Goal: Download file/media

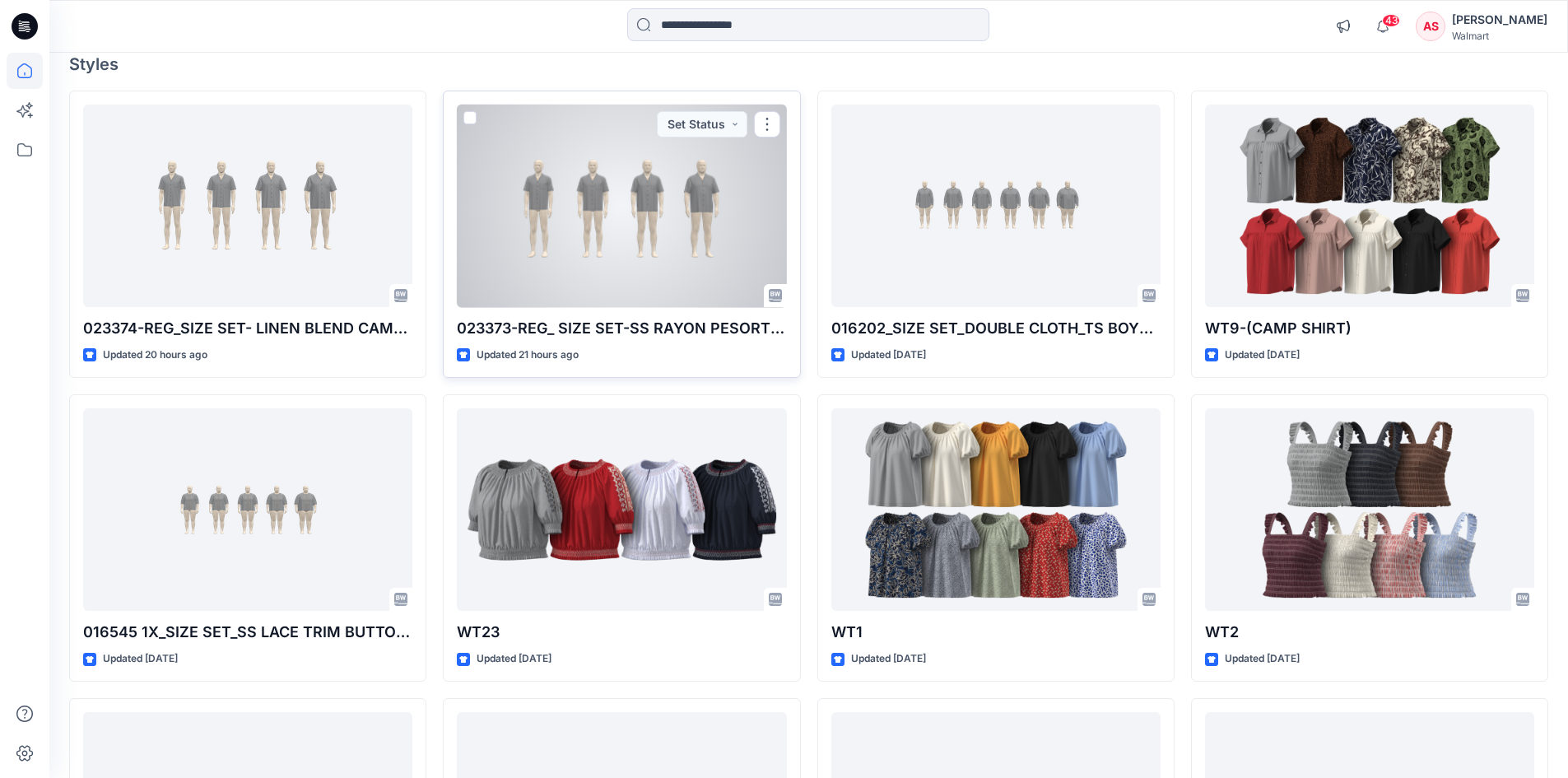
scroll to position [164, 0]
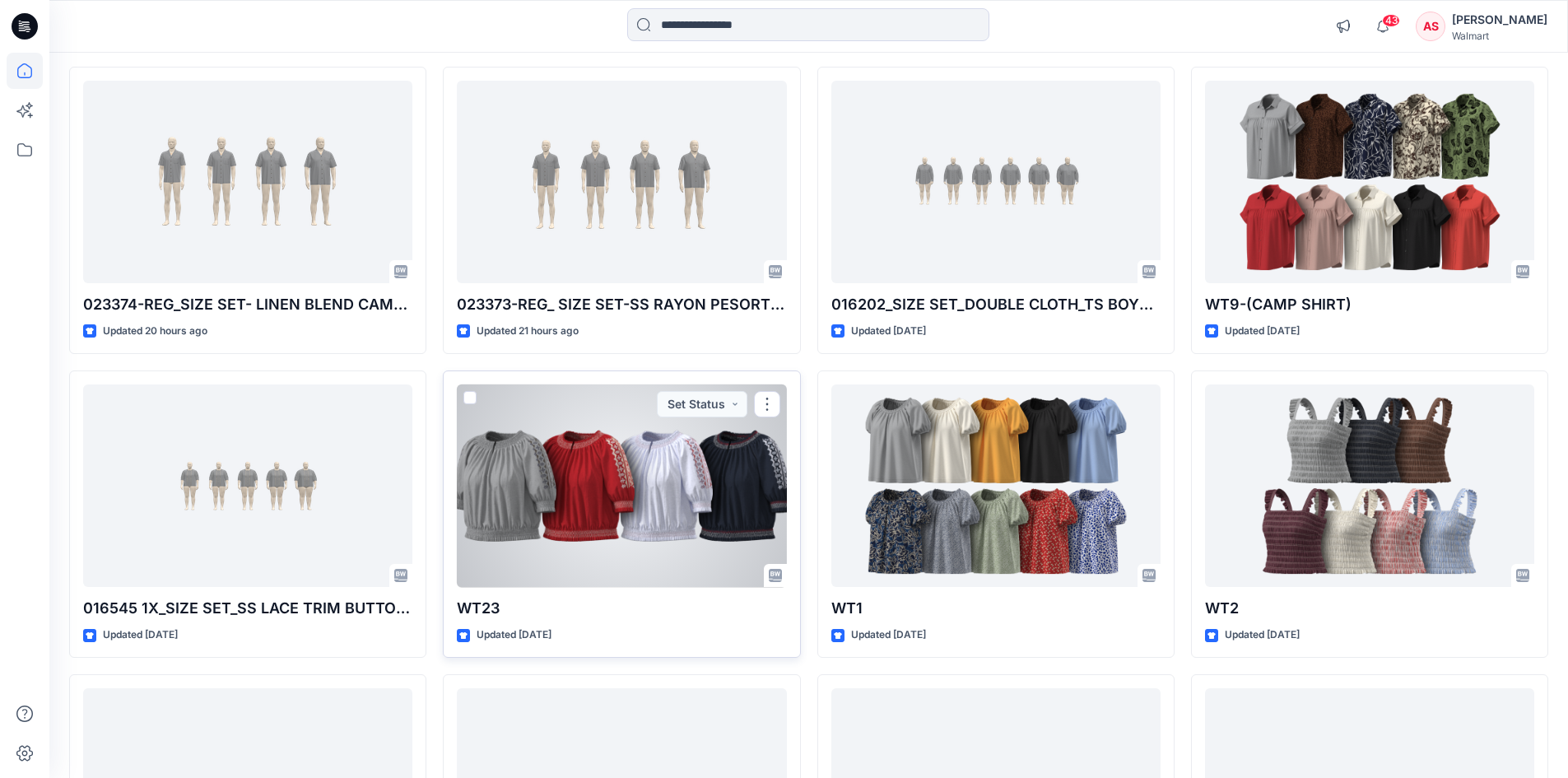
click at [650, 502] on div at bounding box center [621, 485] width 330 height 203
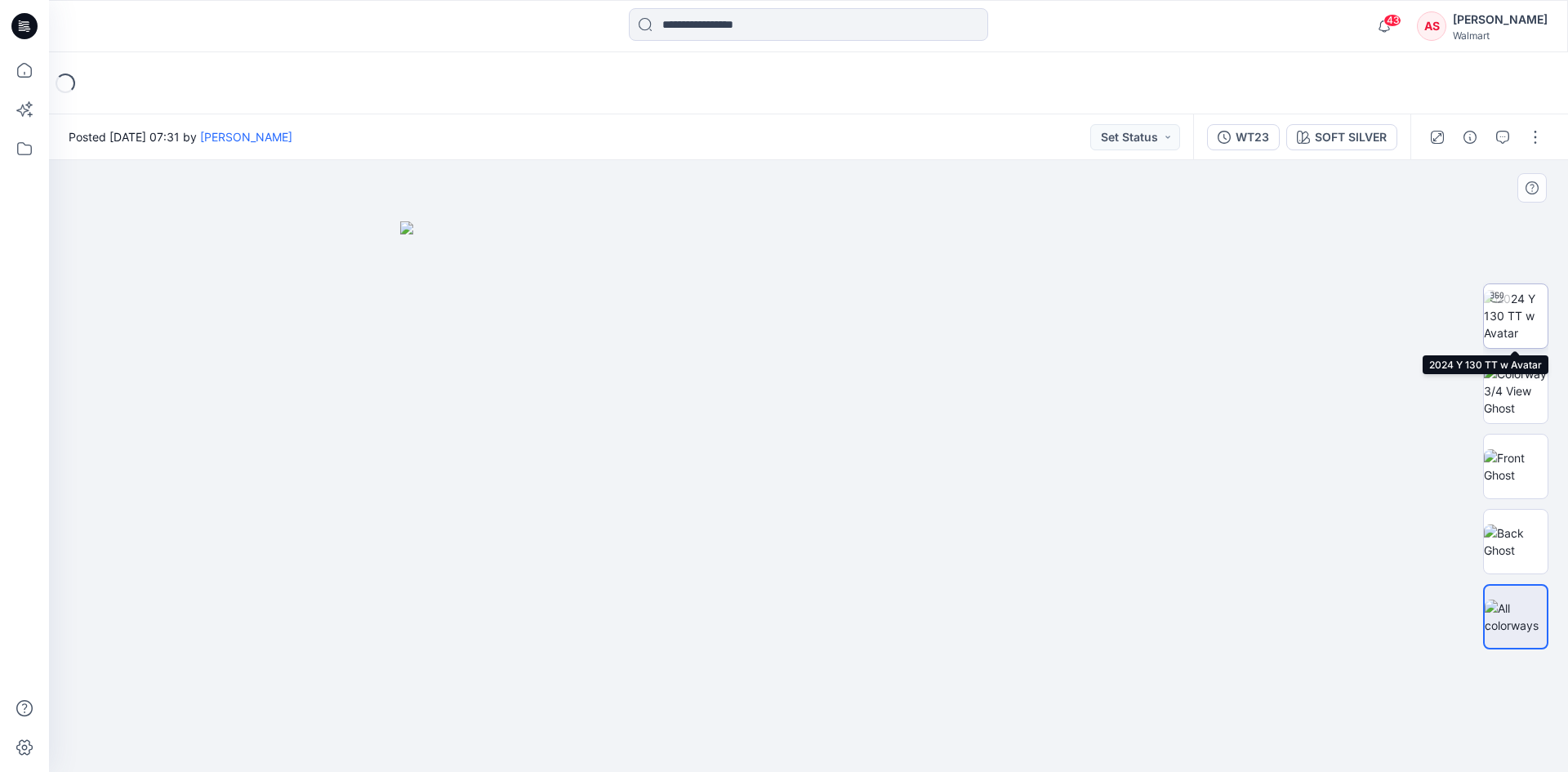
click at [1527, 329] on img at bounding box center [1515, 315] width 64 height 52
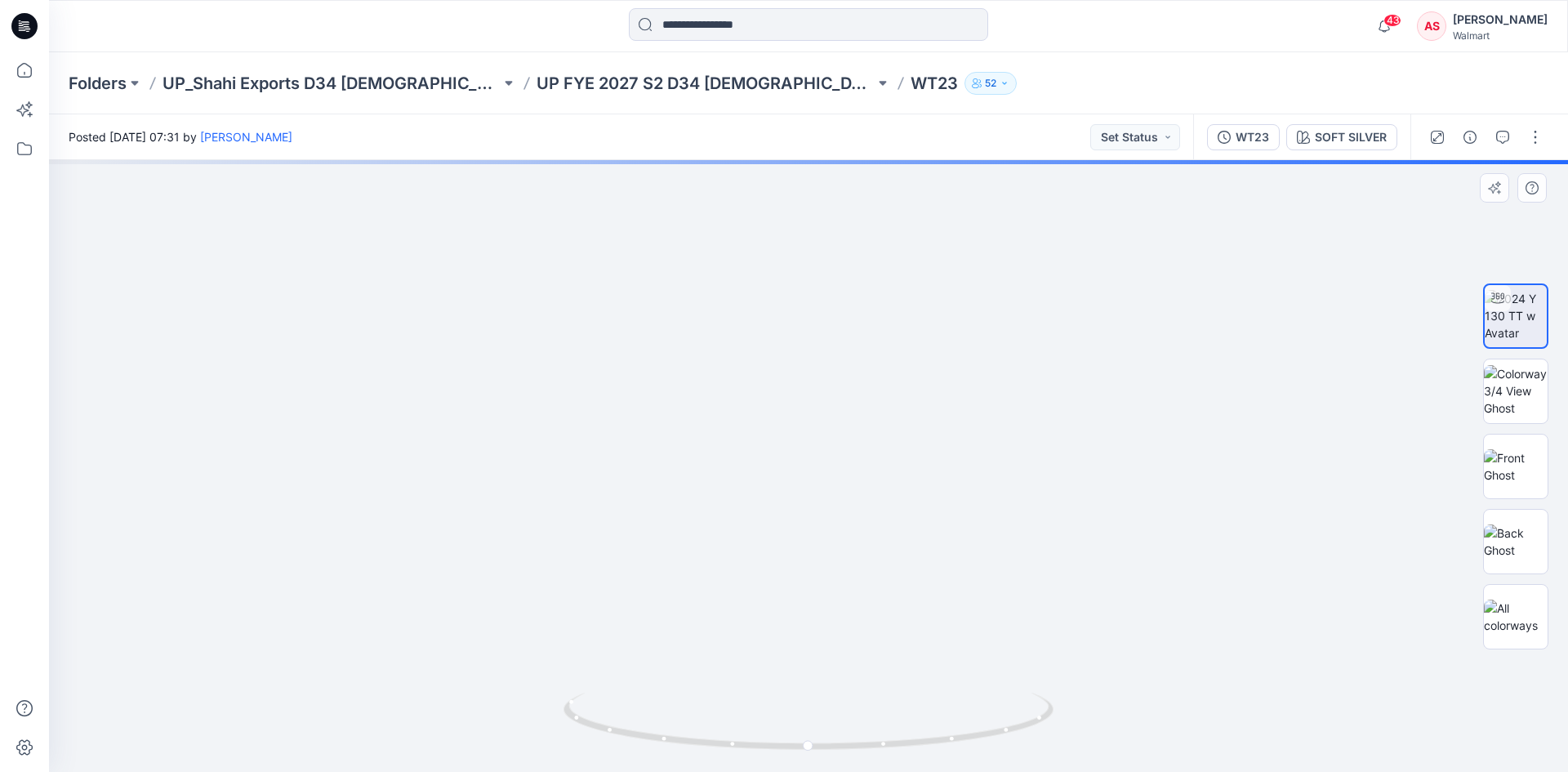
drag, startPoint x: 705, startPoint y: 538, endPoint x: 715, endPoint y: 387, distance: 151.3
drag, startPoint x: 724, startPoint y: 367, endPoint x: 719, endPoint y: 581, distance: 214.1
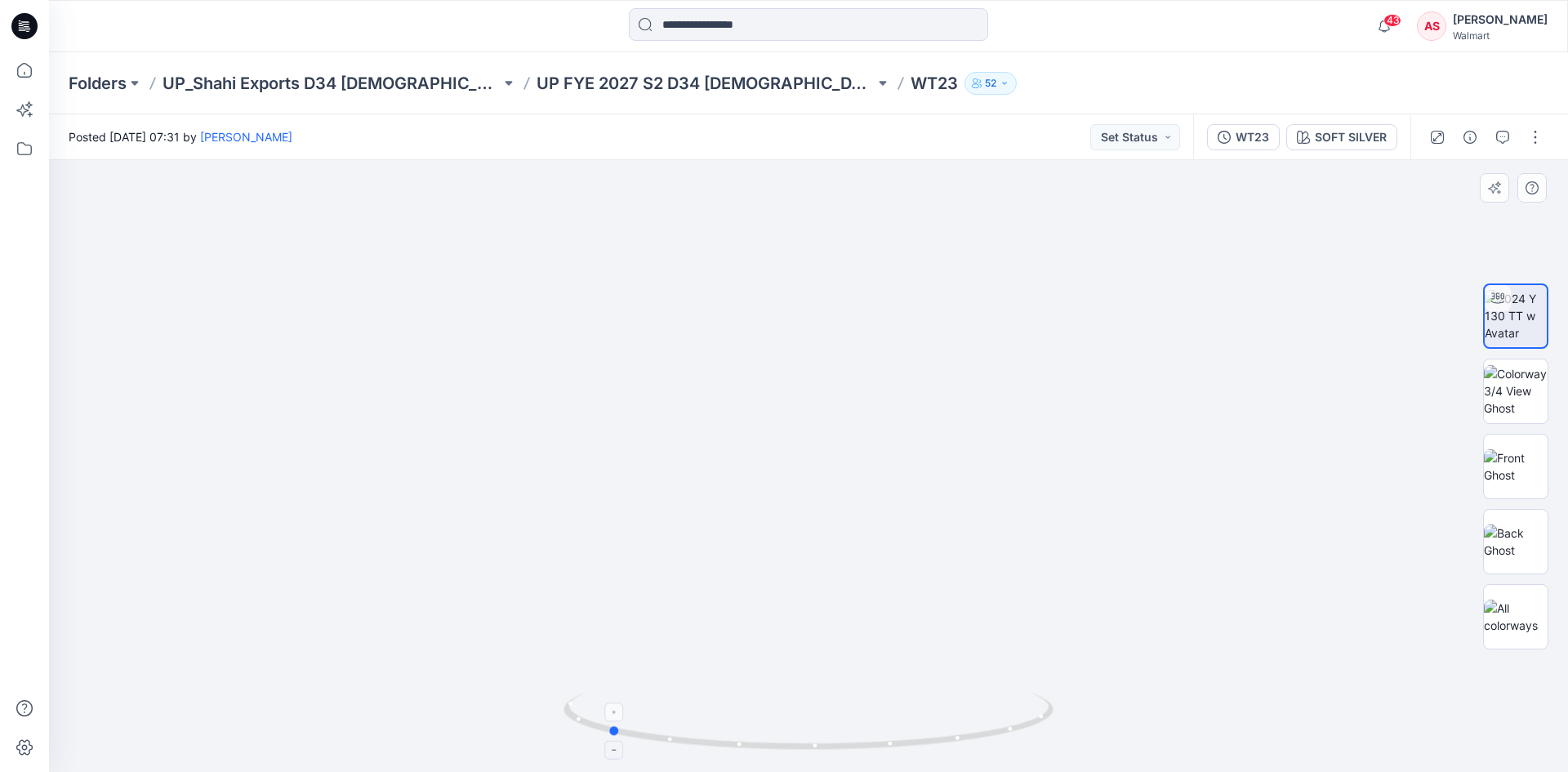
drag, startPoint x: 855, startPoint y: 750, endPoint x: 654, endPoint y: 735, distance: 201.6
click at [654, 735] on icon at bounding box center [810, 723] width 494 height 61
drag, startPoint x: 695, startPoint y: 747, endPoint x: 915, endPoint y: 744, distance: 220.0
click at [915, 744] on icon at bounding box center [810, 723] width 494 height 61
drag, startPoint x: 571, startPoint y: 555, endPoint x: 668, endPoint y: 464, distance: 133.0
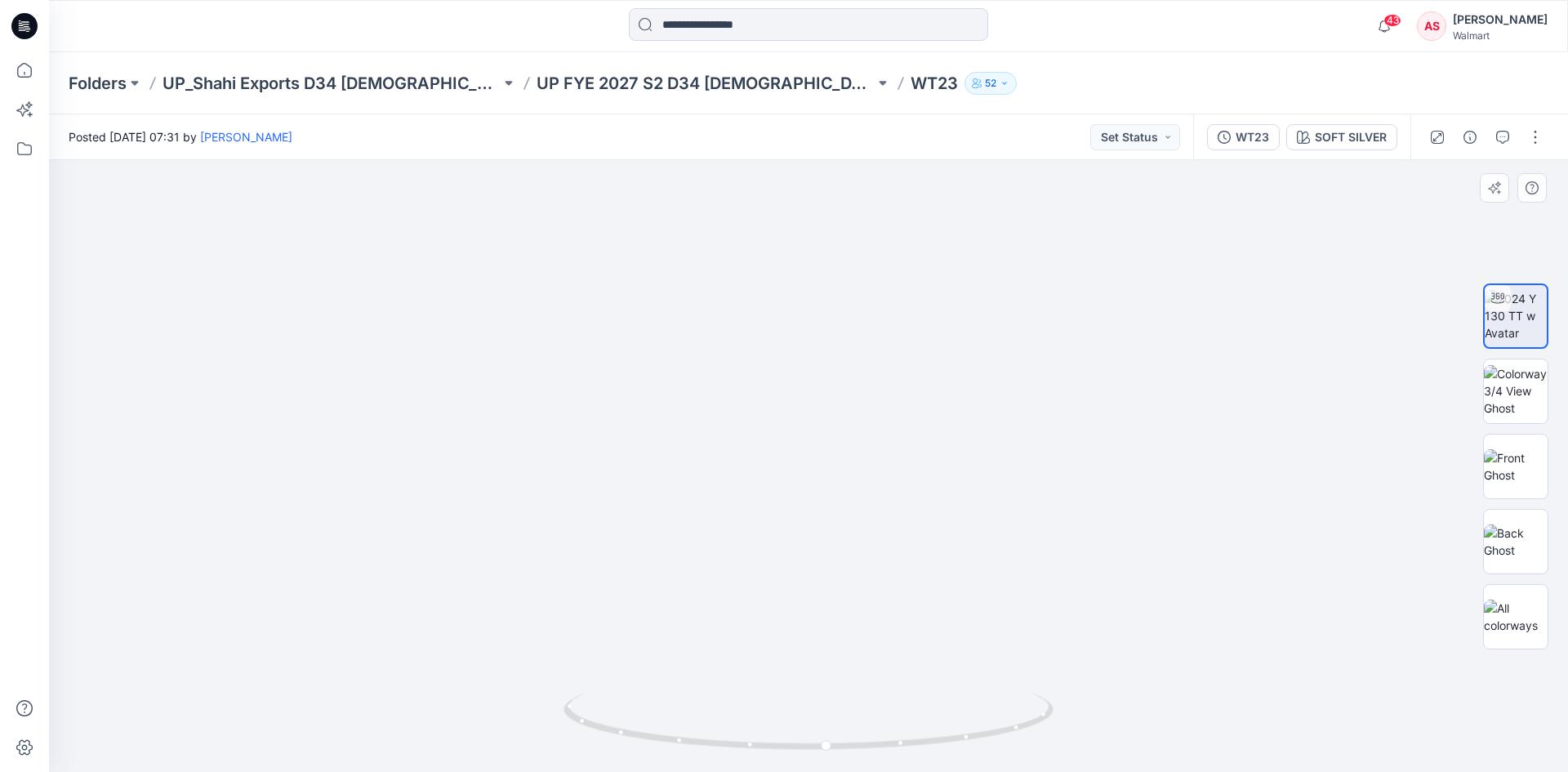
drag, startPoint x: 853, startPoint y: 538, endPoint x: 629, endPoint y: 374, distance: 277.6
drag, startPoint x: 727, startPoint y: 485, endPoint x: 713, endPoint y: 471, distance: 19.8
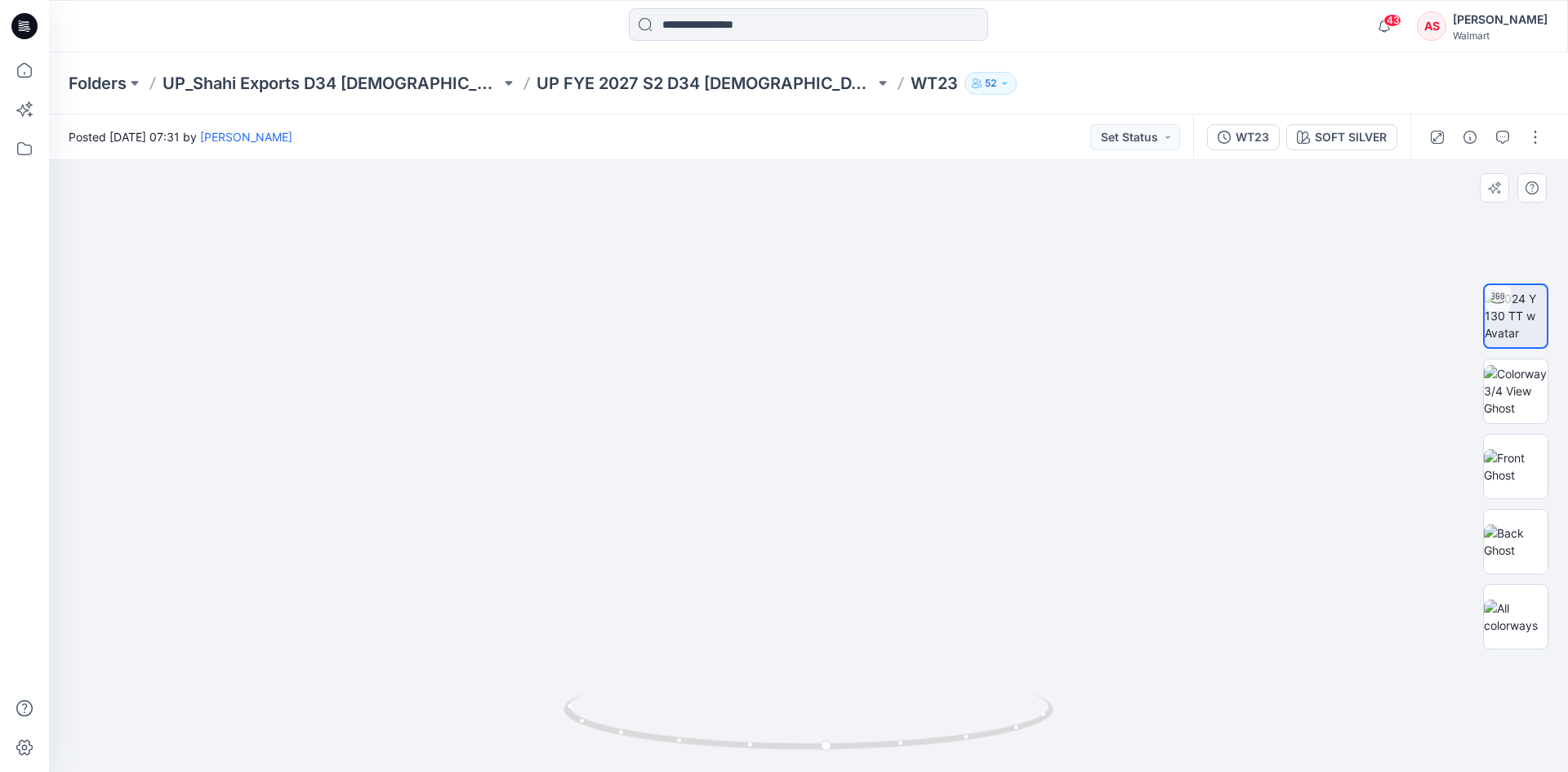
click at [813, 539] on img at bounding box center [779, 65] width 2230 height 1412
click at [820, 474] on img at bounding box center [778, 66] width 2230 height 1410
drag, startPoint x: 751, startPoint y: 503, endPoint x: 782, endPoint y: 527, distance: 39.2
drag, startPoint x: 590, startPoint y: 723, endPoint x: 894, endPoint y: 714, distance: 304.1
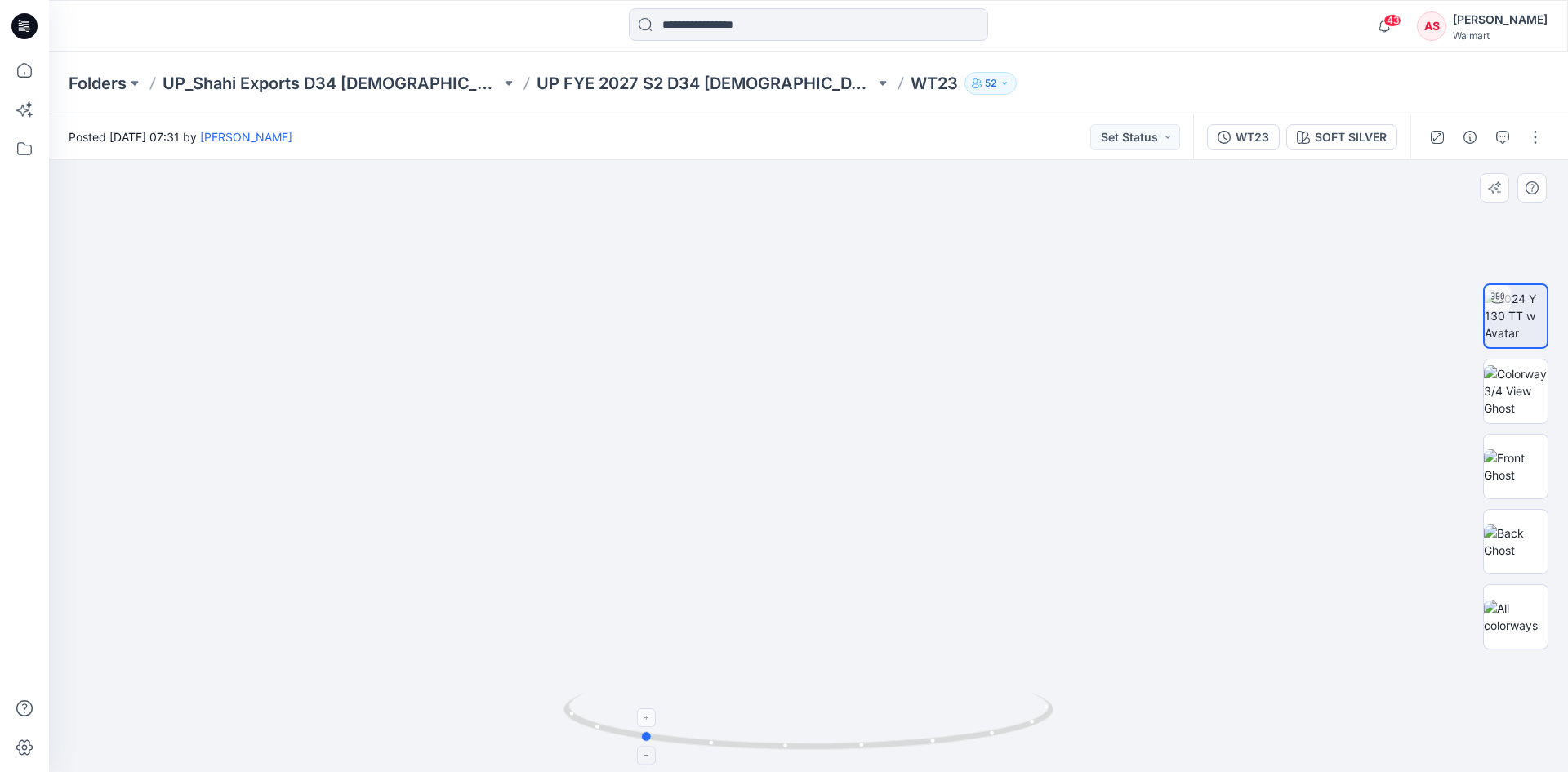
click at [894, 714] on icon at bounding box center [810, 723] width 494 height 61
drag, startPoint x: 796, startPoint y: 748, endPoint x: 962, endPoint y: 746, distance: 166.0
click at [962, 746] on icon at bounding box center [810, 723] width 494 height 61
click at [17, 25] on icon at bounding box center [24, 25] width 26 height 26
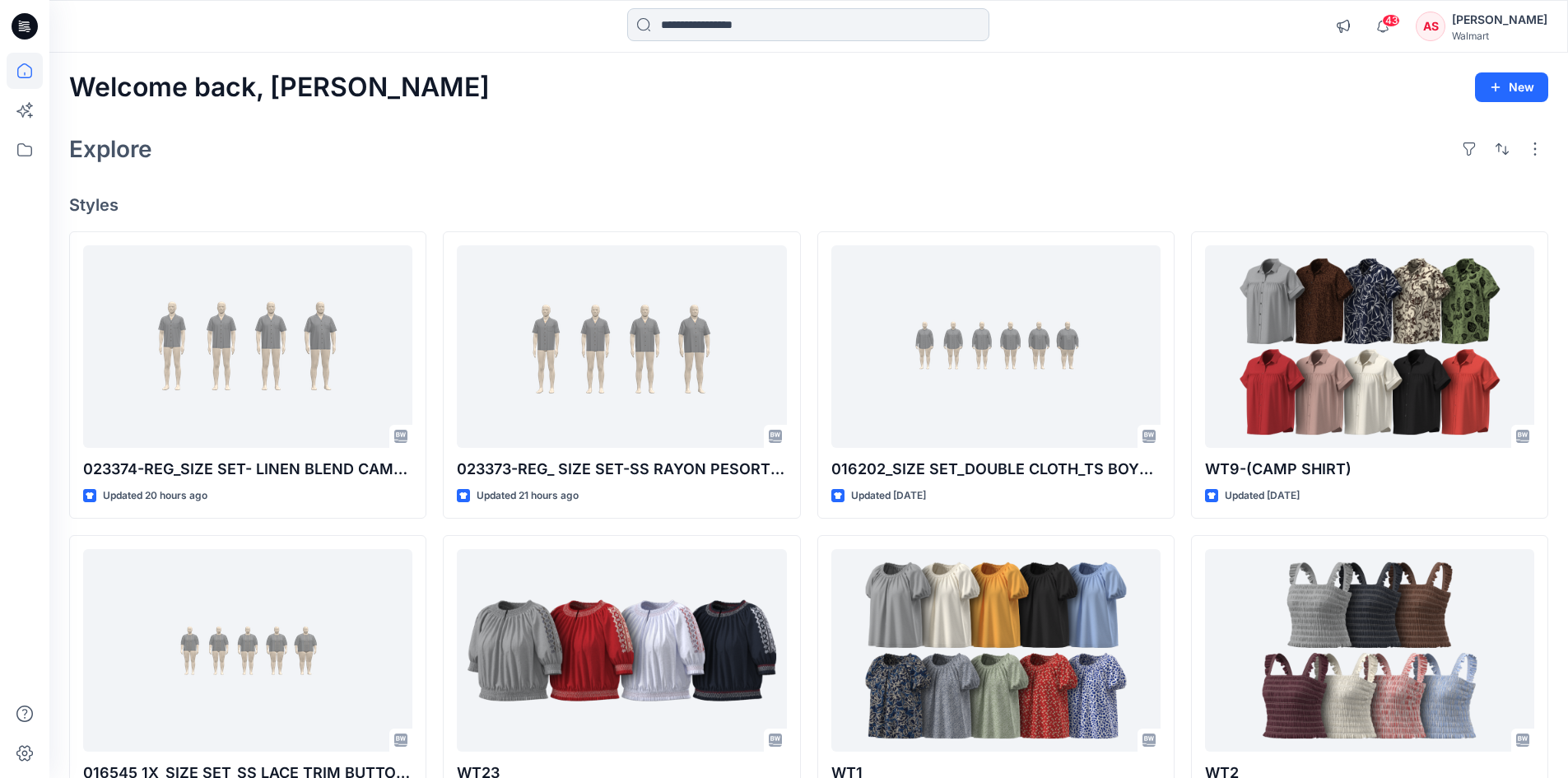
click at [829, 9] on input at bounding box center [808, 25] width 362 height 33
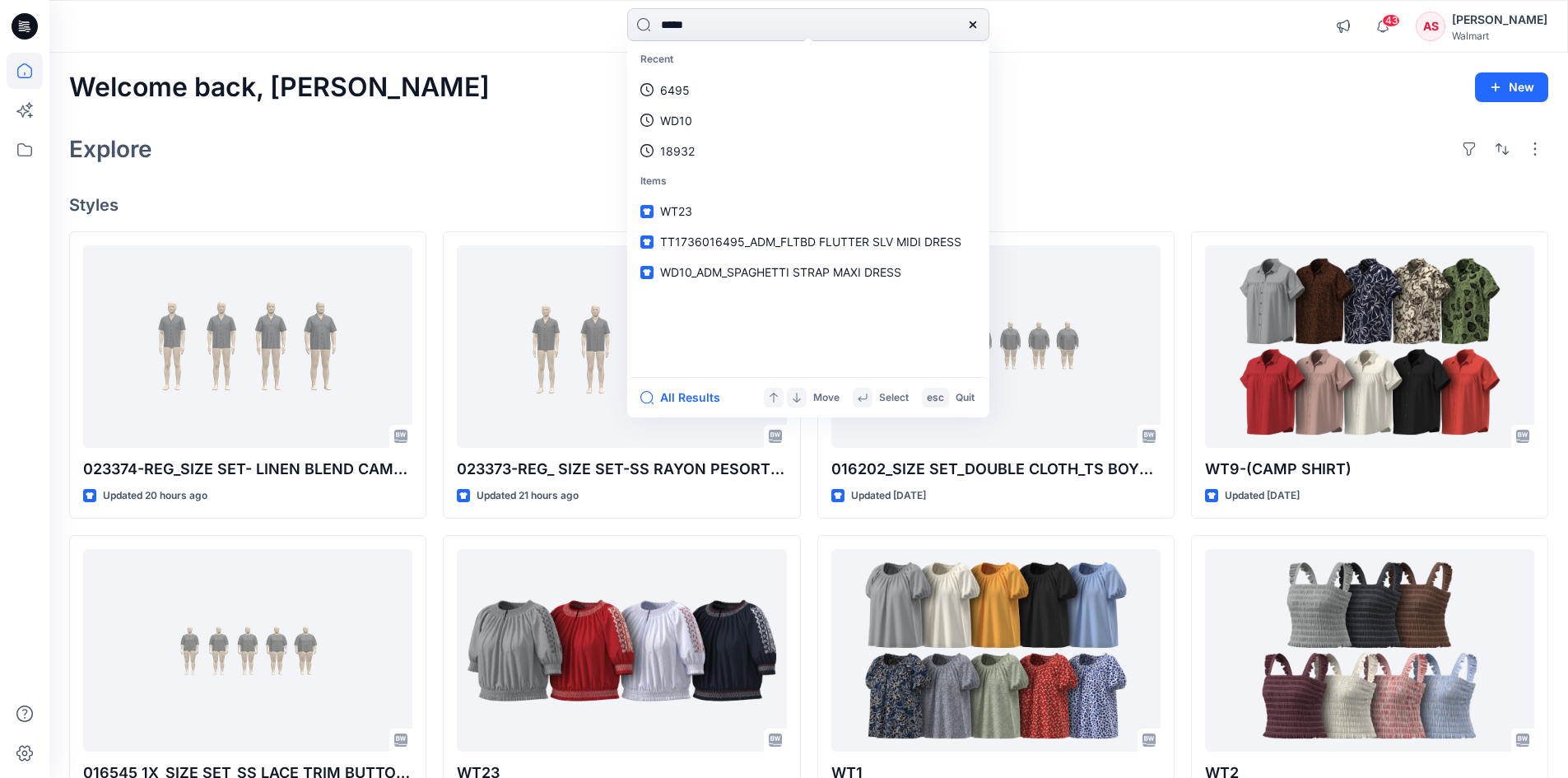
type input "*****"
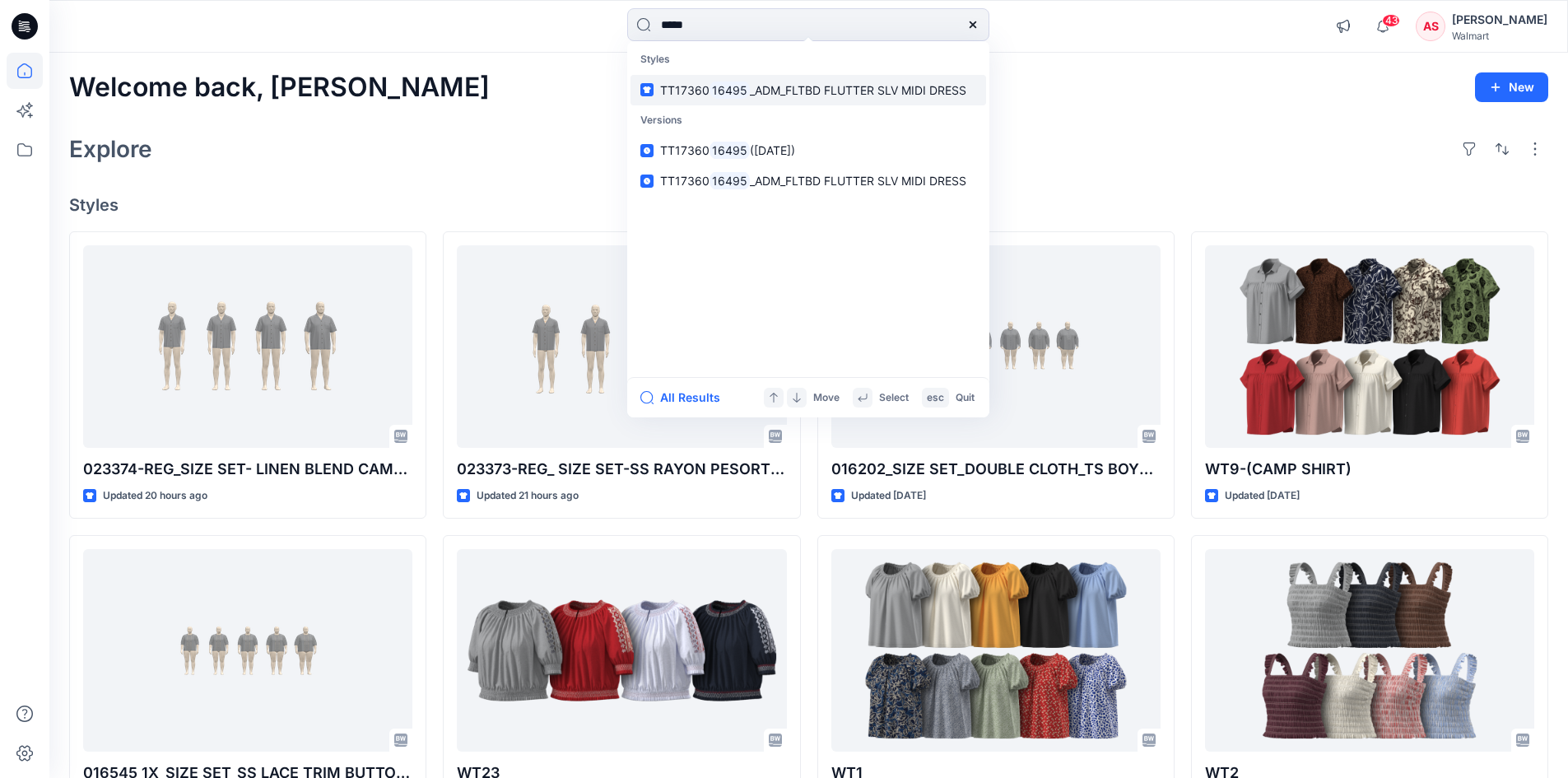
click at [759, 98] on p "TT17360 16495 _ADM_FLTBD FLUTTER SLV MIDI DRESS" at bounding box center [813, 90] width 306 height 17
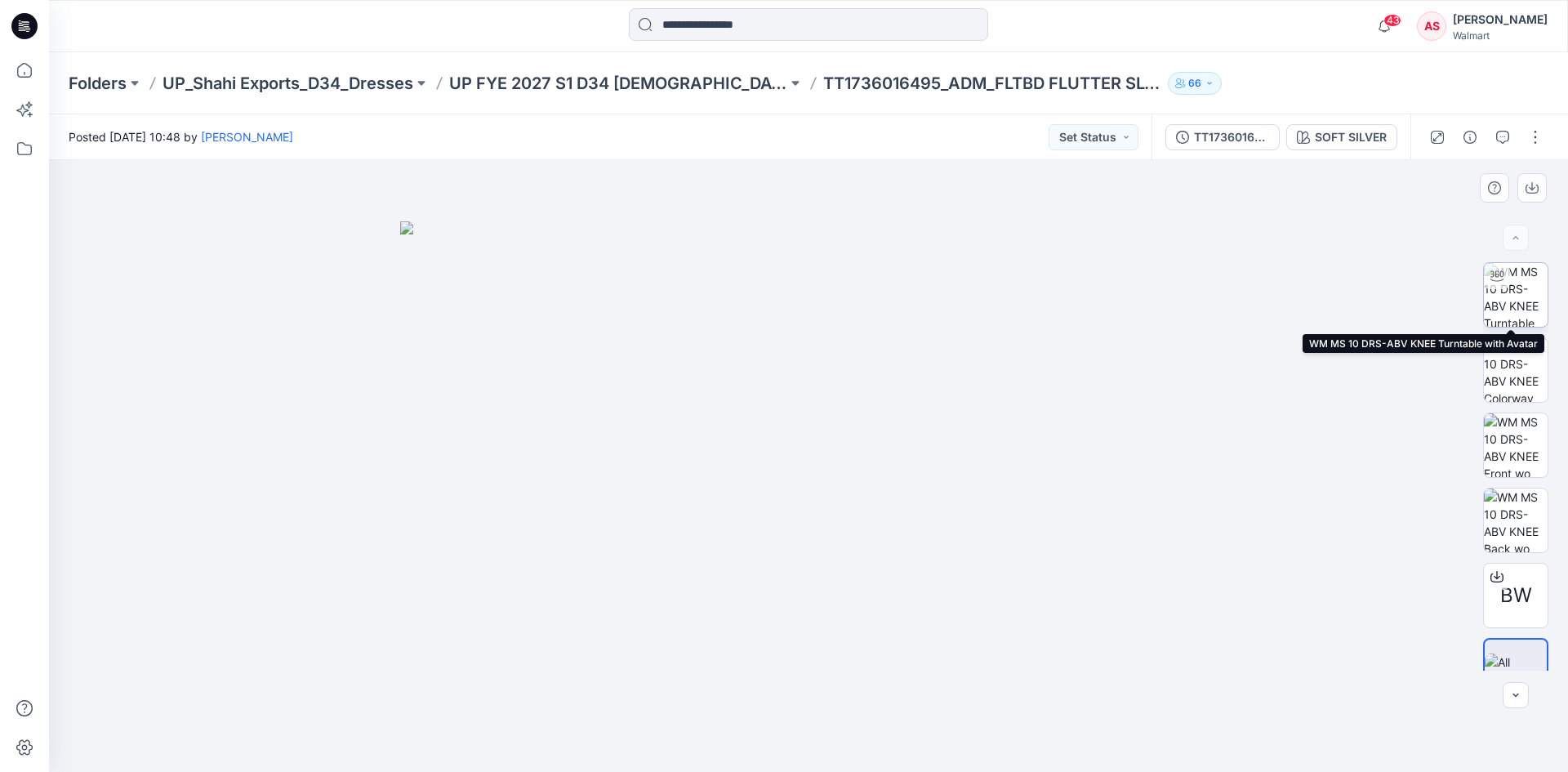
click at [1493, 304] on img at bounding box center [1515, 295] width 64 height 64
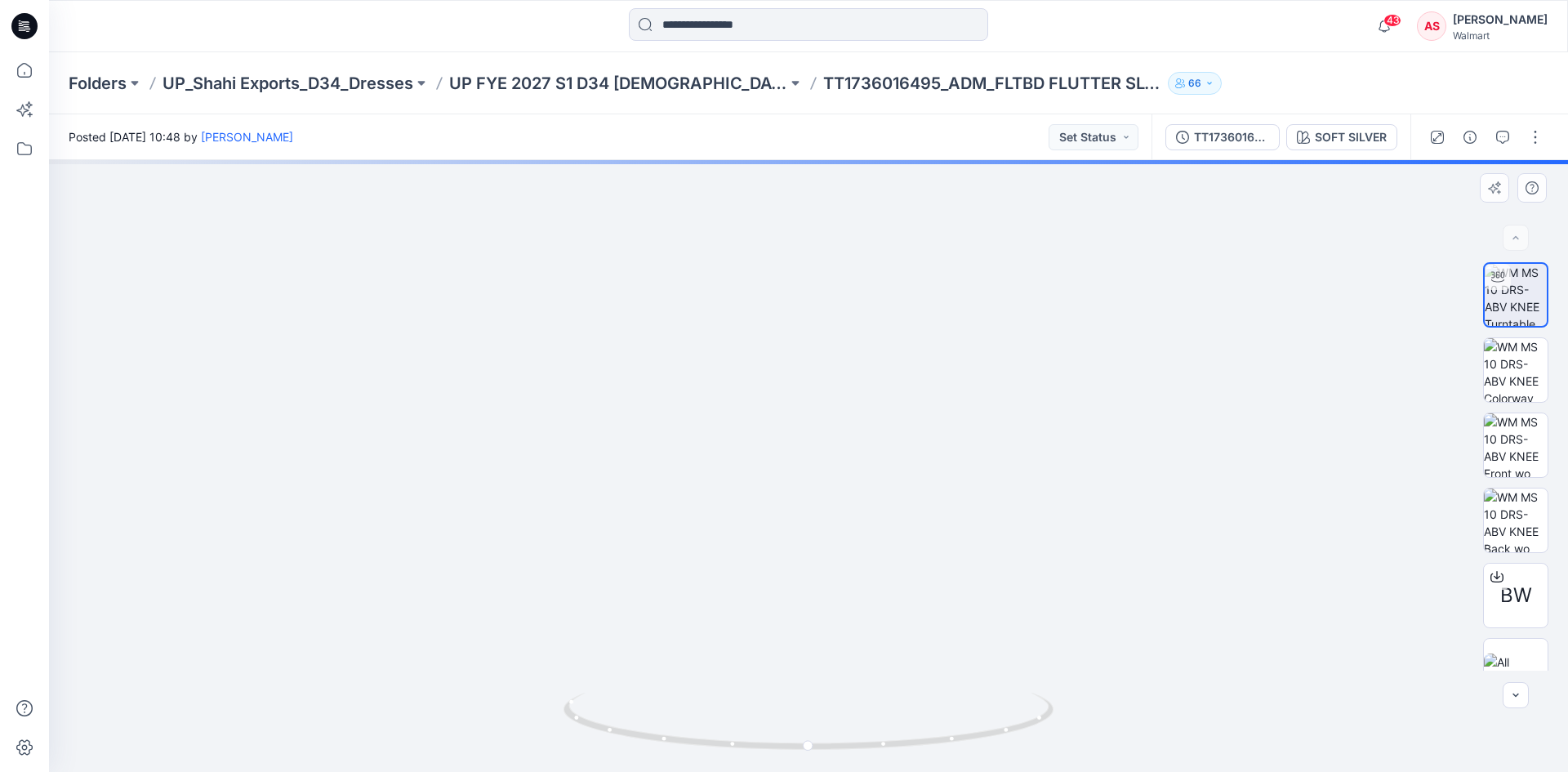
drag, startPoint x: 801, startPoint y: 288, endPoint x: 828, endPoint y: 554, distance: 267.4
click at [828, 554] on img at bounding box center [809, 274] width 1374 height 993
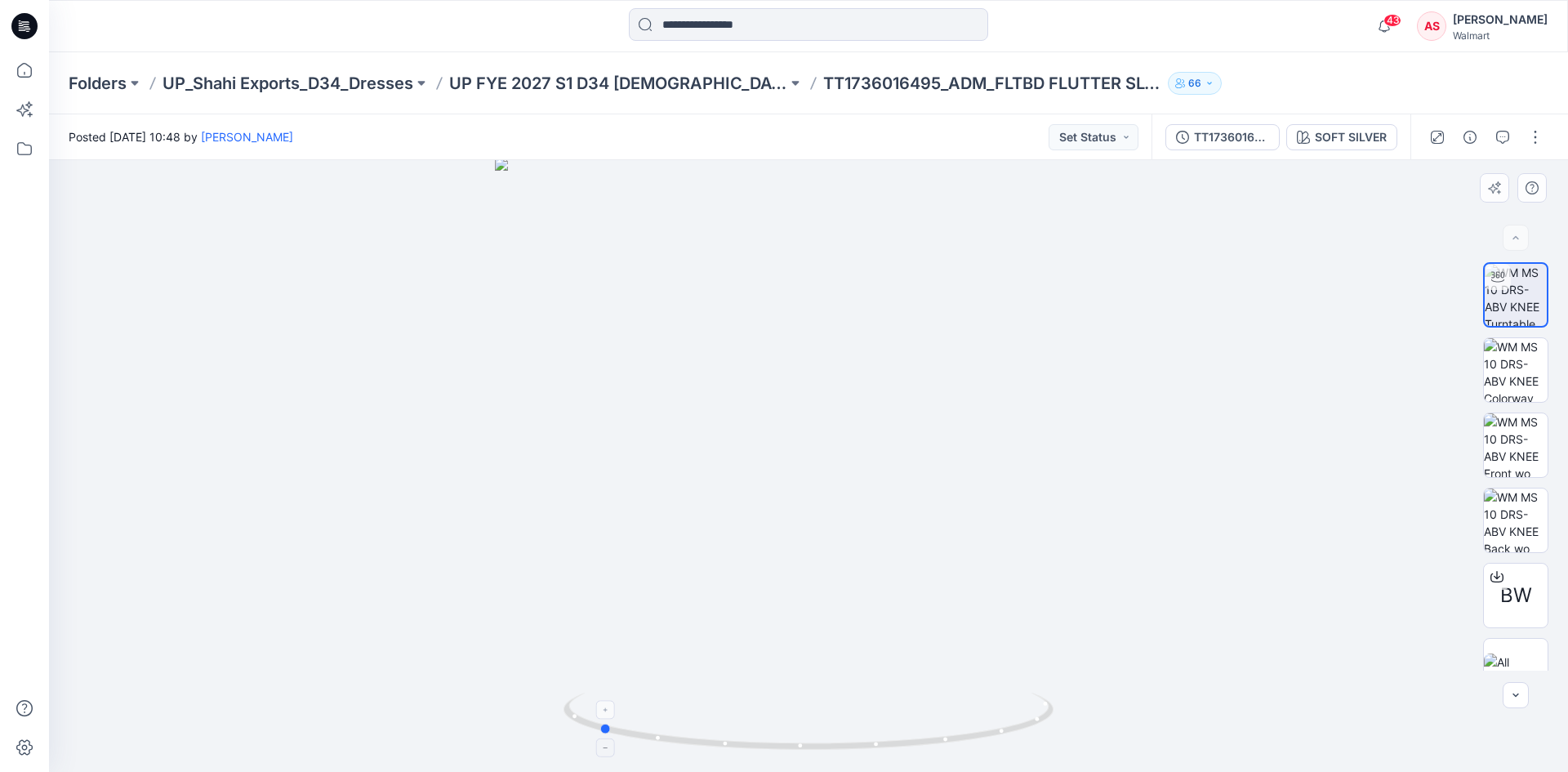
drag, startPoint x: 987, startPoint y: 739, endPoint x: 778, endPoint y: 719, distance: 210.0
click at [778, 719] on icon at bounding box center [810, 723] width 494 height 61
drag, startPoint x: 841, startPoint y: 759, endPoint x: 1013, endPoint y: 759, distance: 172.0
click at [1013, 759] on img at bounding box center [808, 731] width 490 height 79
click at [1245, 138] on div "TT1736016495 ([DATE])" at bounding box center [1232, 137] width 75 height 18
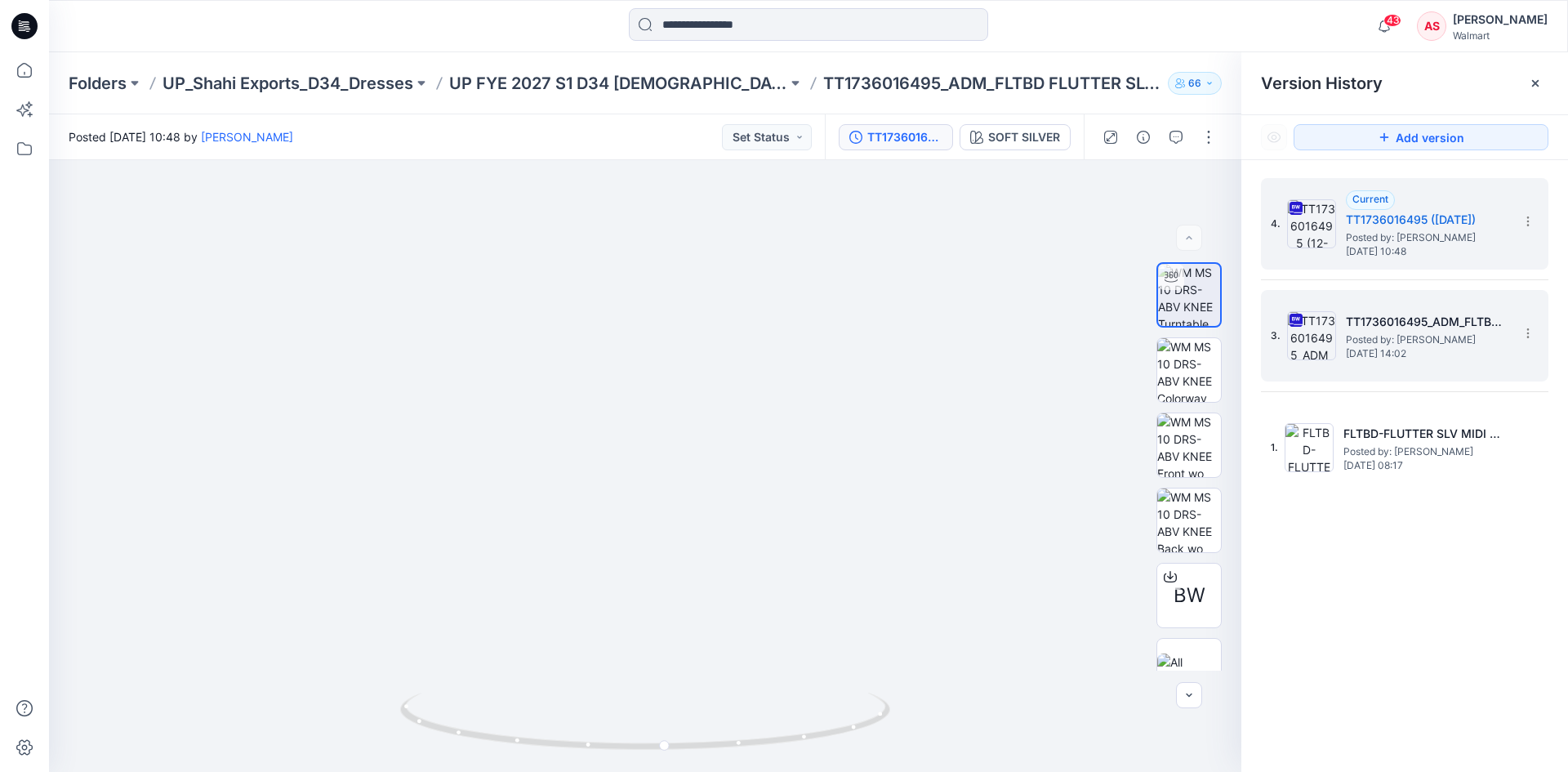
click at [1402, 333] on span "Posted by: [PERSON_NAME]" at bounding box center [1427, 339] width 163 height 16
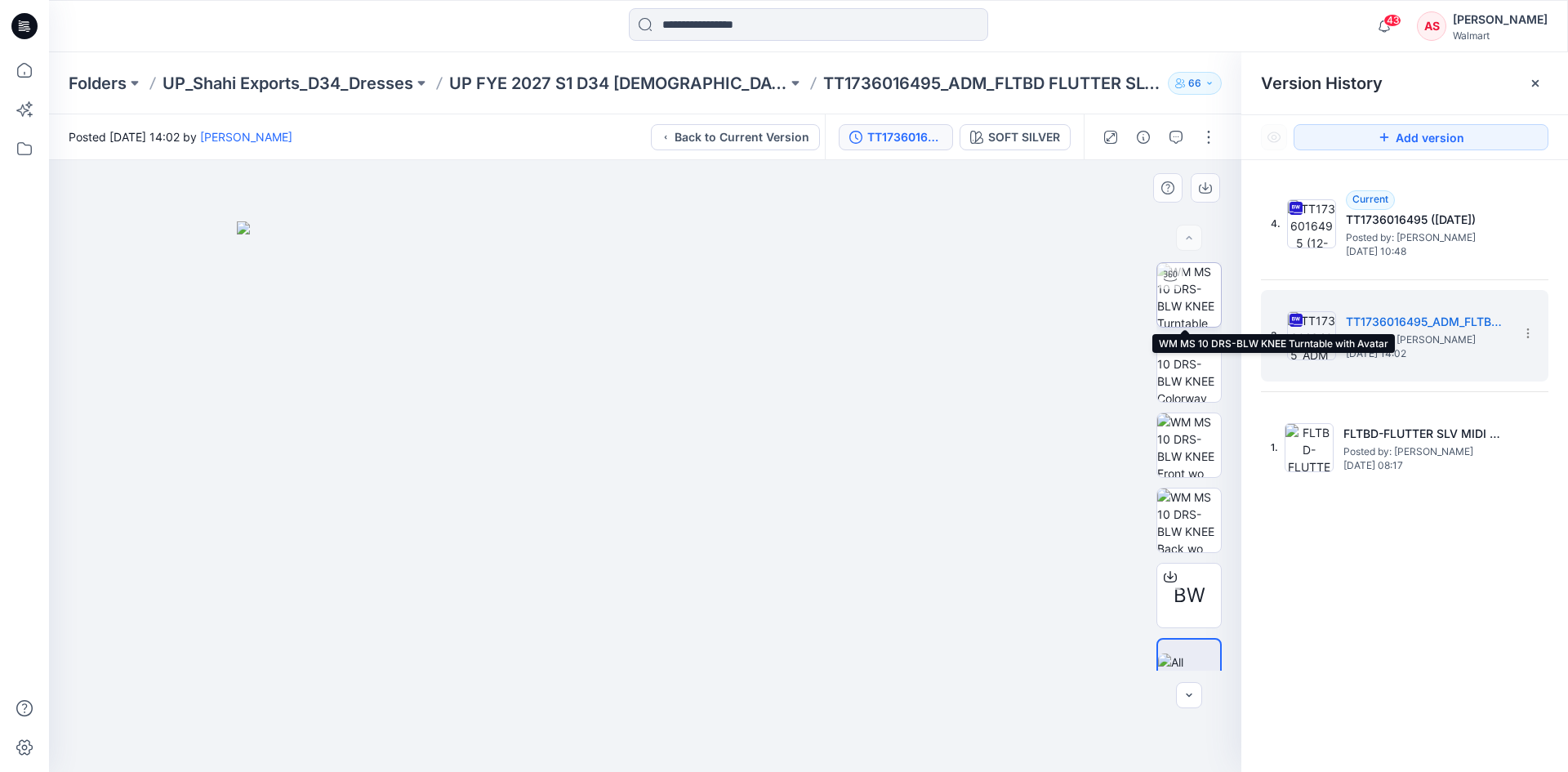
click at [1170, 291] on img at bounding box center [1188, 295] width 64 height 64
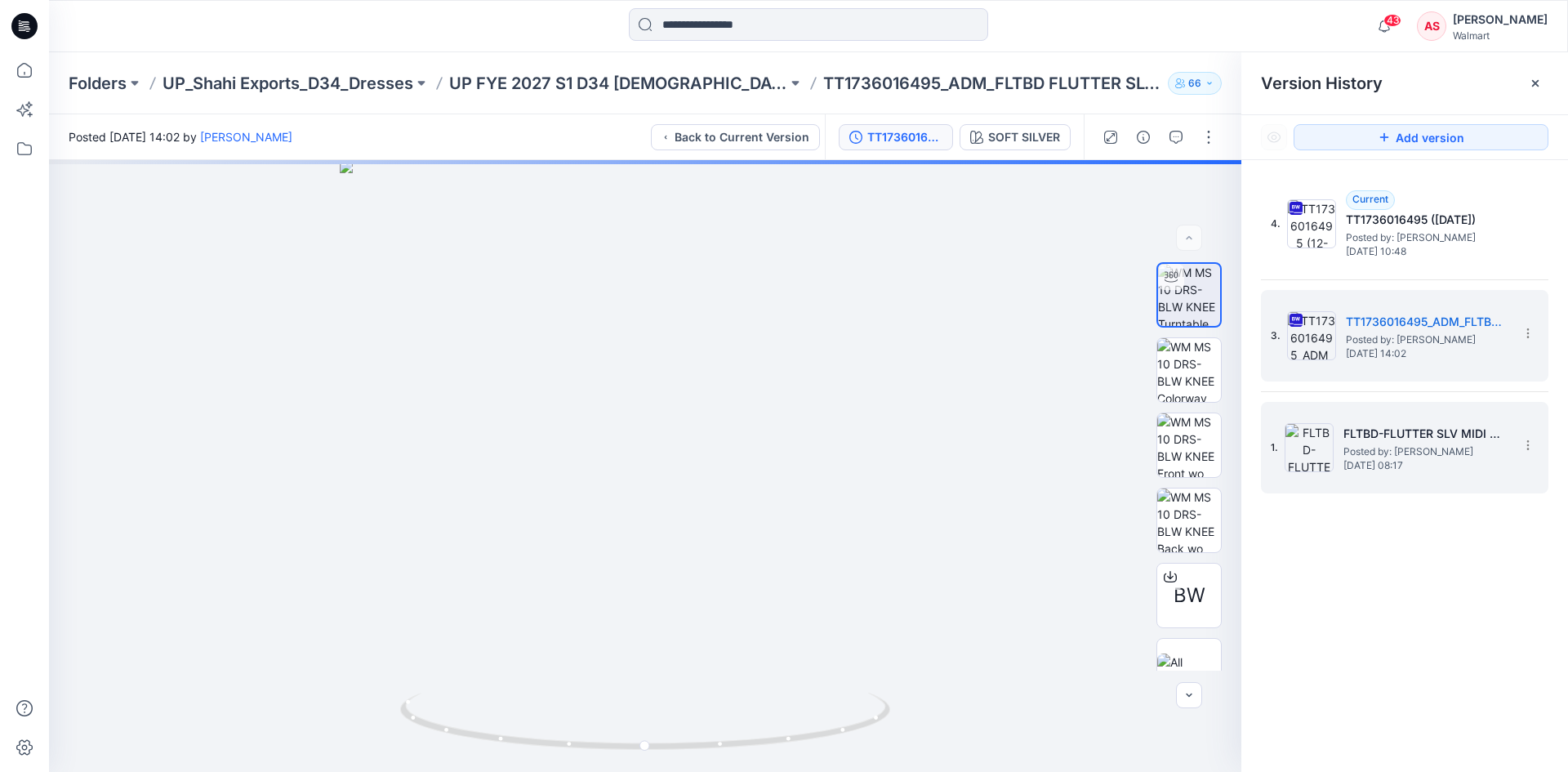
click at [1384, 431] on h5 "FLTBD-FLUTTER SLV MIDI DRESS-SZ-M-([DATE])" at bounding box center [1425, 433] width 163 height 20
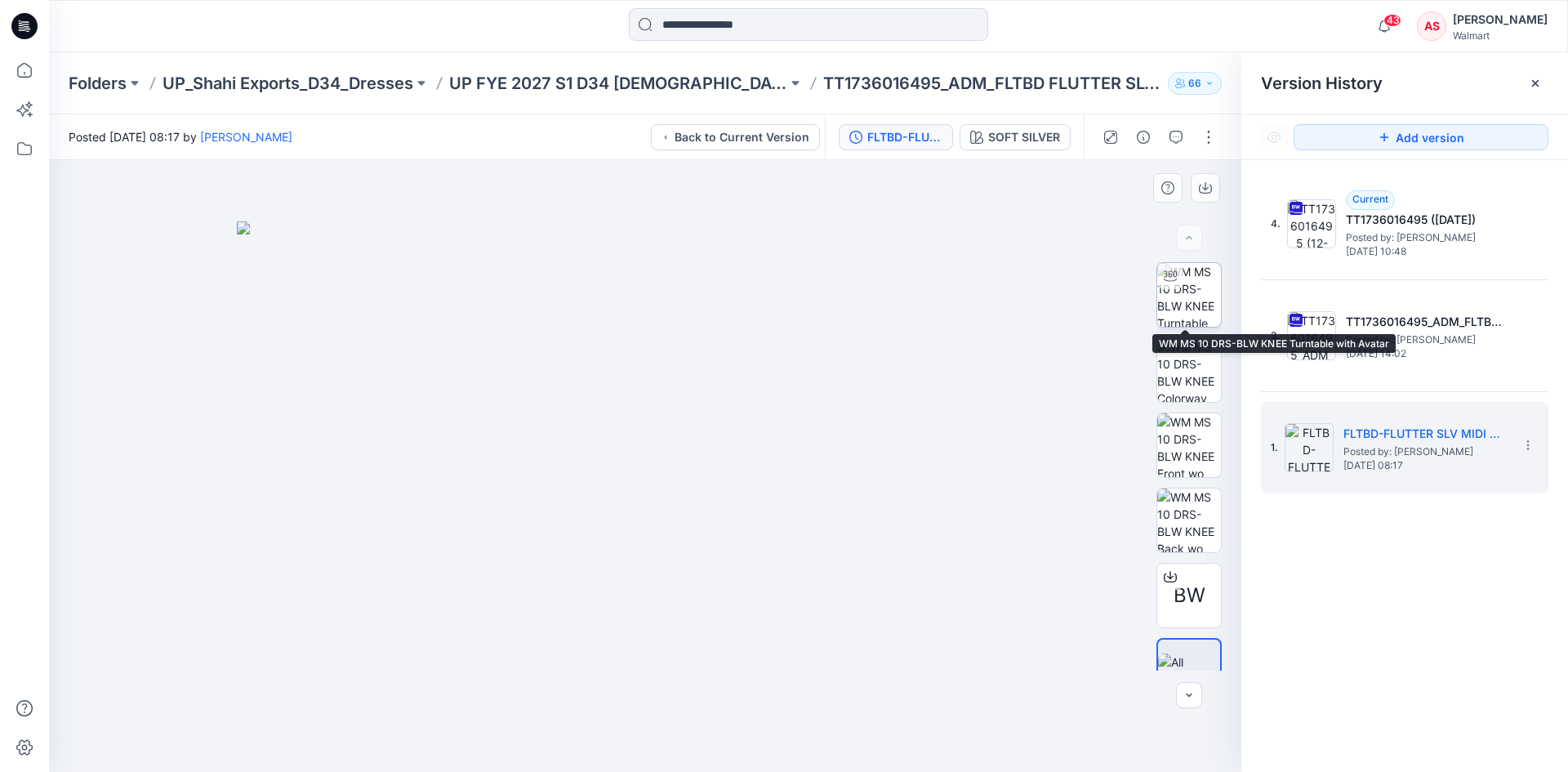
click at [1178, 307] on img at bounding box center [1188, 295] width 64 height 64
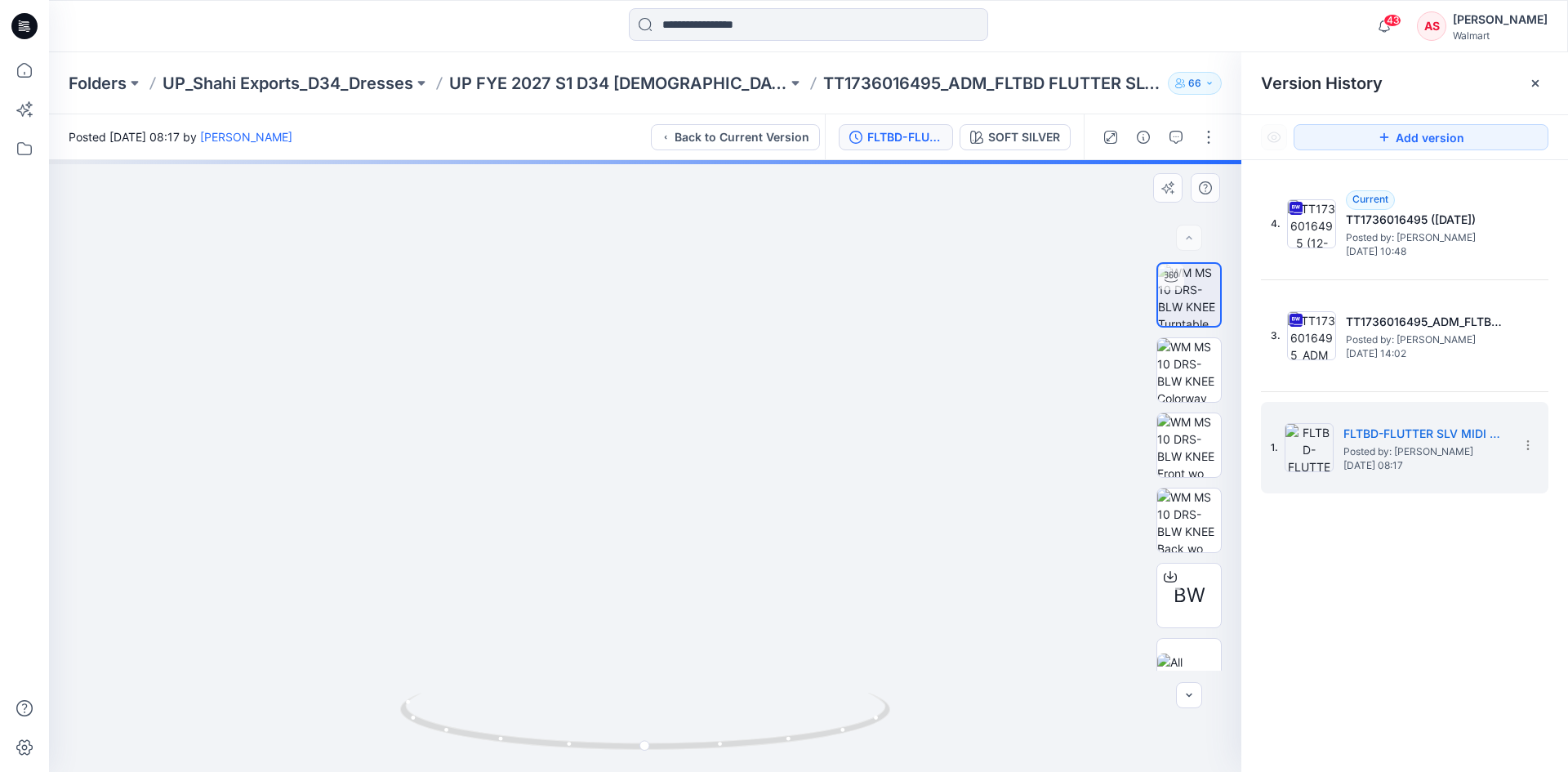
drag, startPoint x: 621, startPoint y: 357, endPoint x: 639, endPoint y: 448, distance: 92.8
click at [639, 448] on img at bounding box center [666, 348] width 1359 height 847
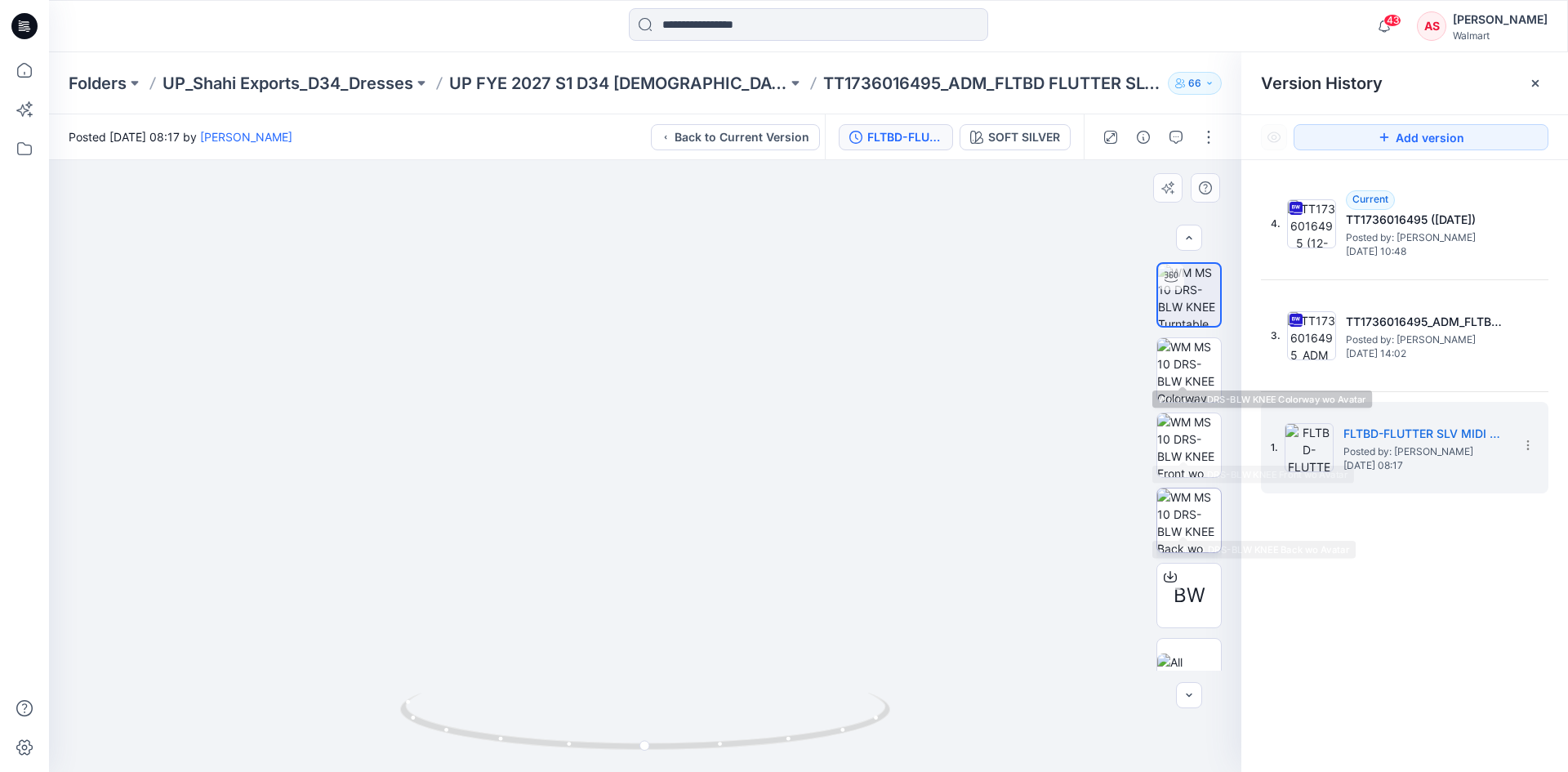
scroll to position [32, 0]
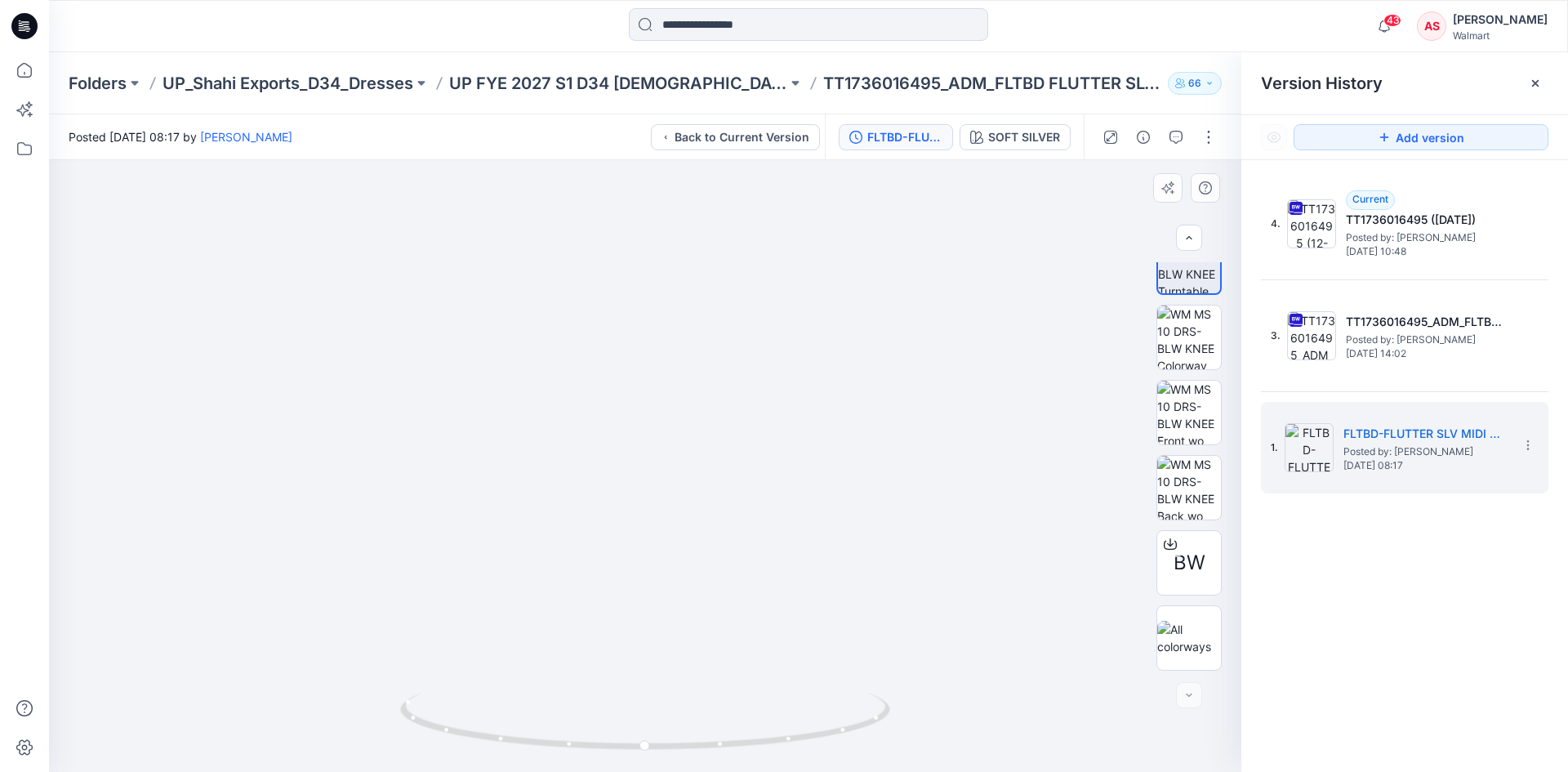
drag, startPoint x: 654, startPoint y: 627, endPoint x: 690, endPoint y: 326, distance: 303.1
click at [690, 326] on img at bounding box center [645, 248] width 1172 height 1048
drag, startPoint x: 683, startPoint y: 504, endPoint x: 674, endPoint y: 475, distance: 30.4
click at [683, 515] on img at bounding box center [674, 245] width 1374 height 1053
drag, startPoint x: 718, startPoint y: 519, endPoint x: 697, endPoint y: 497, distance: 30.4
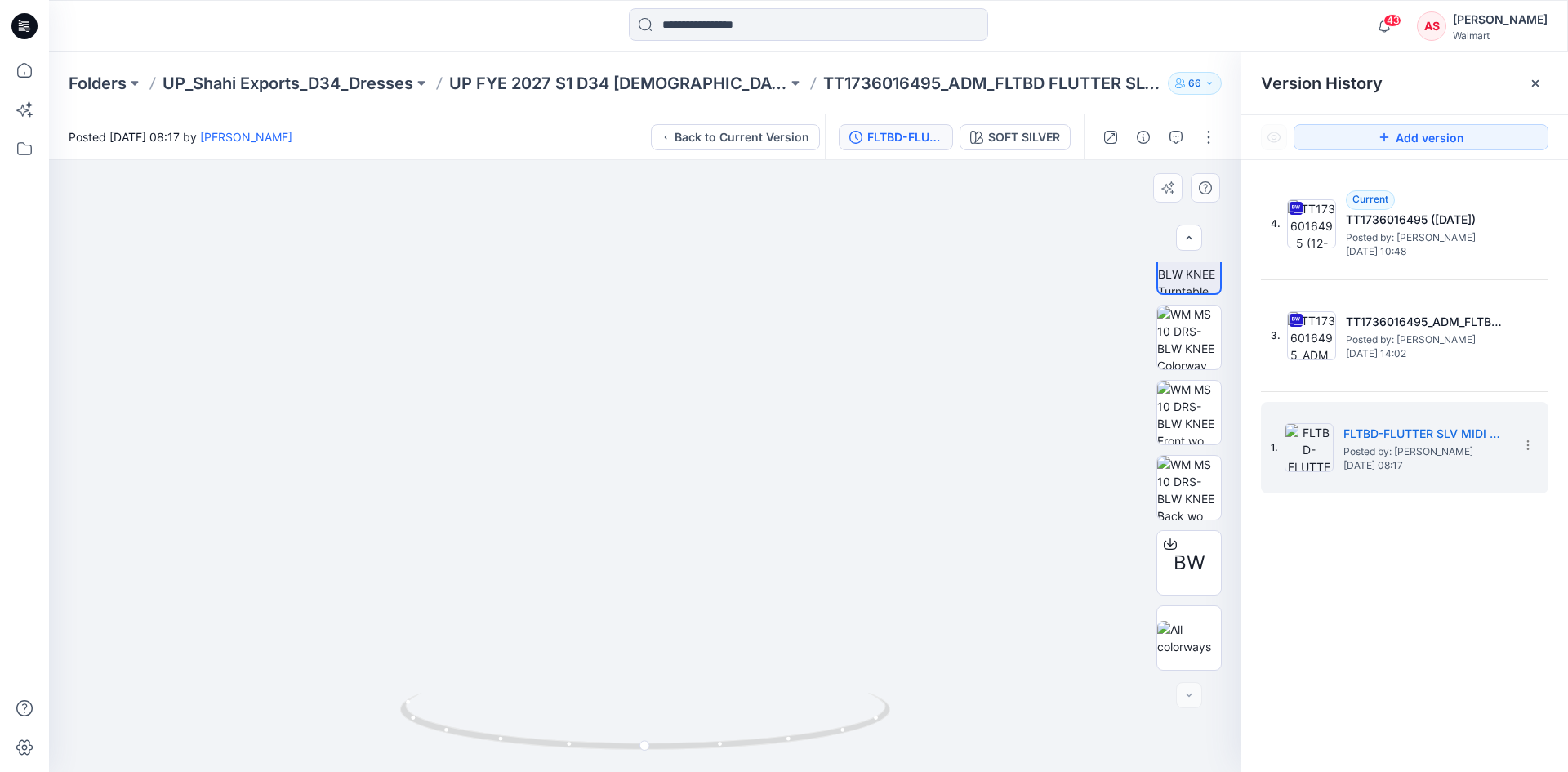
click at [706, 544] on img at bounding box center [685, 353] width 1374 height 837
drag, startPoint x: 694, startPoint y: 383, endPoint x: 717, endPoint y: 561, distance: 179.5
click at [719, 562] on img at bounding box center [680, 354] width 1374 height 836
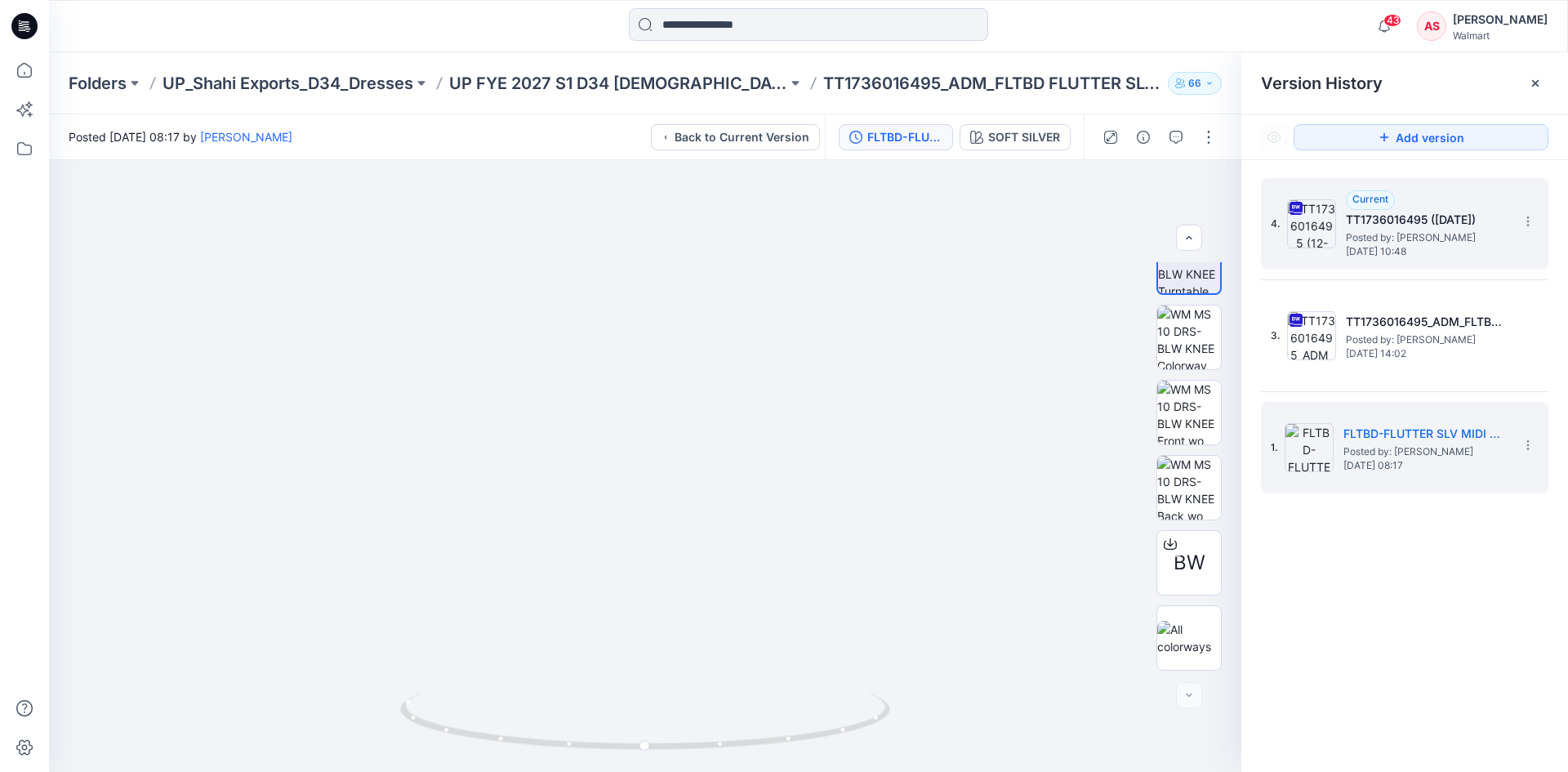
click at [1405, 251] on span "[DATE] 10:48" at bounding box center [1427, 251] width 163 height 11
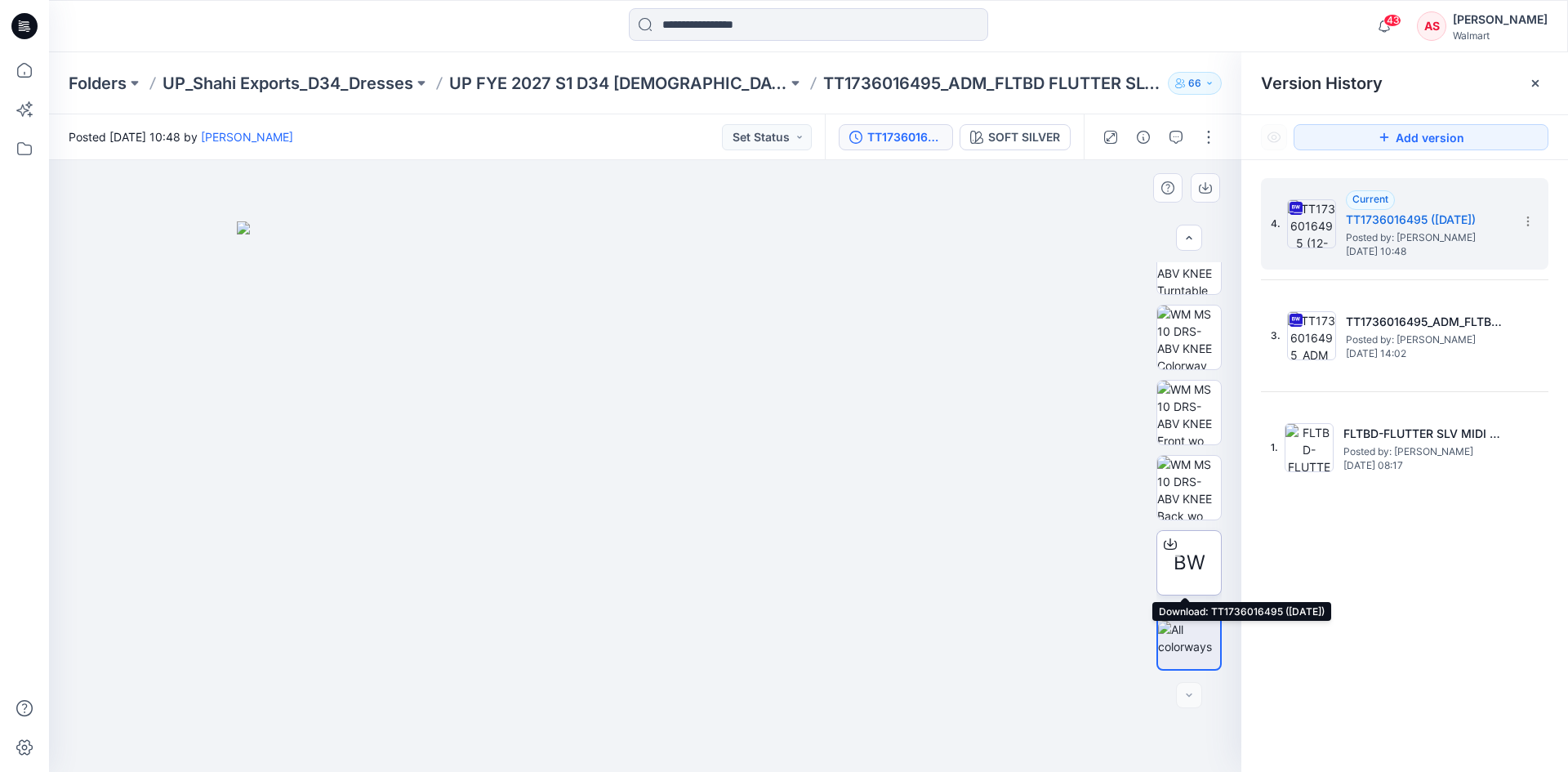
click at [1171, 544] on icon at bounding box center [1170, 544] width 13 height 13
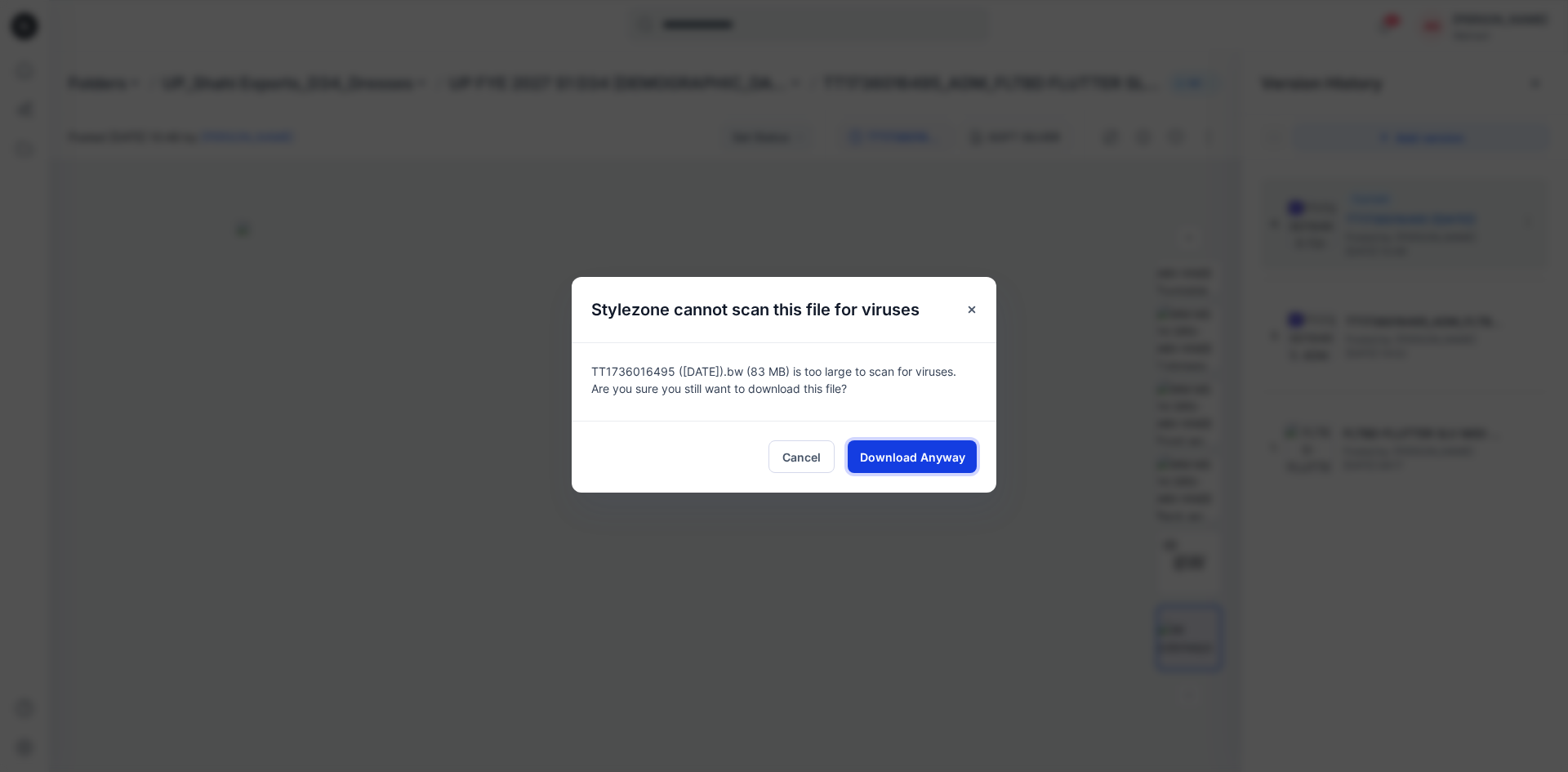
click at [920, 447] on button "Download Anyway" at bounding box center [912, 456] width 129 height 32
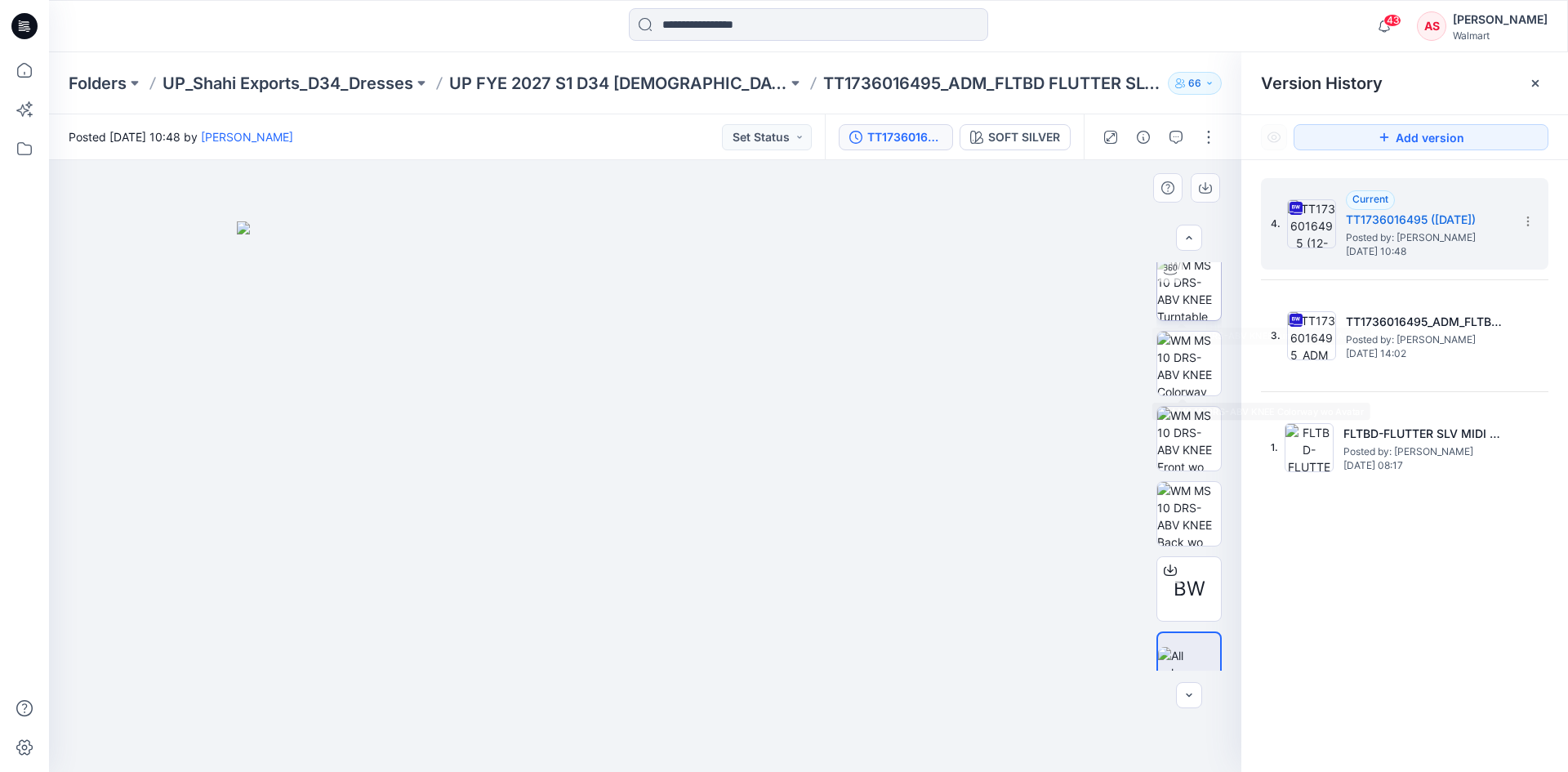
scroll to position [0, 0]
click at [1193, 301] on img at bounding box center [1188, 295] width 64 height 64
click at [1533, 76] on icon at bounding box center [1535, 82] width 13 height 13
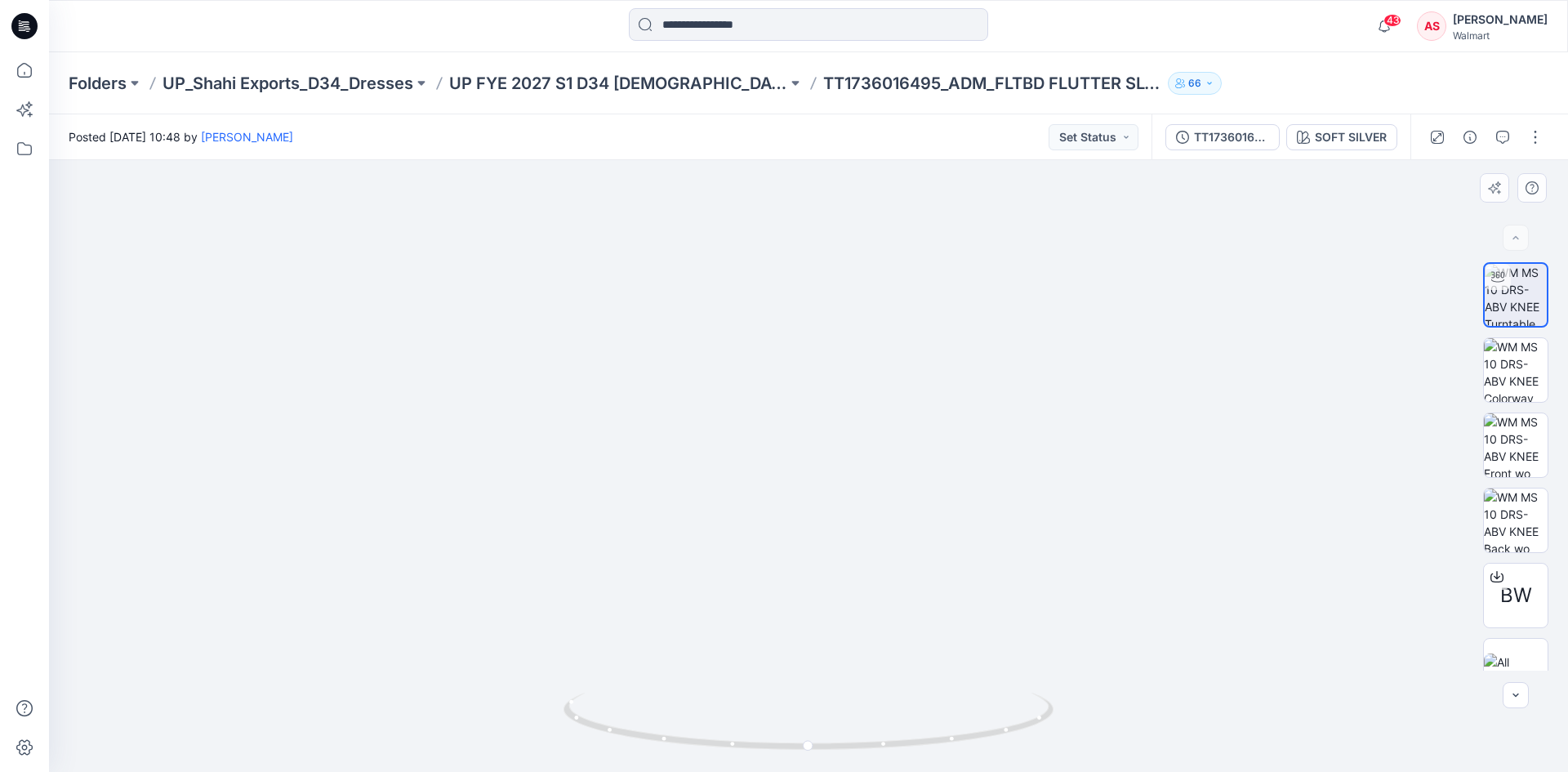
drag, startPoint x: 826, startPoint y: 369, endPoint x: 816, endPoint y: 445, distance: 76.7
click at [816, 445] on img at bounding box center [809, 352] width 1374 height 837
